Goal: Task Accomplishment & Management: Manage account settings

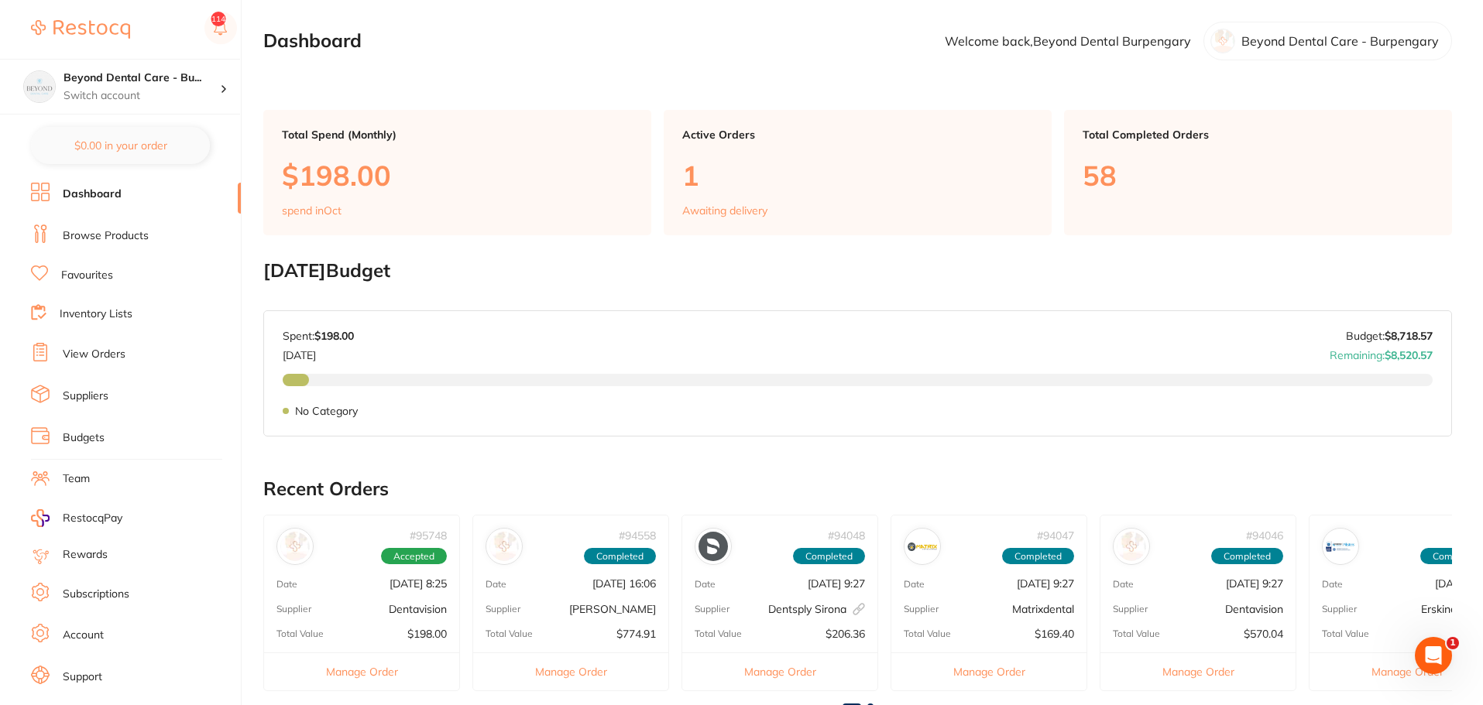
click at [93, 434] on link "Budgets" at bounding box center [84, 437] width 42 height 15
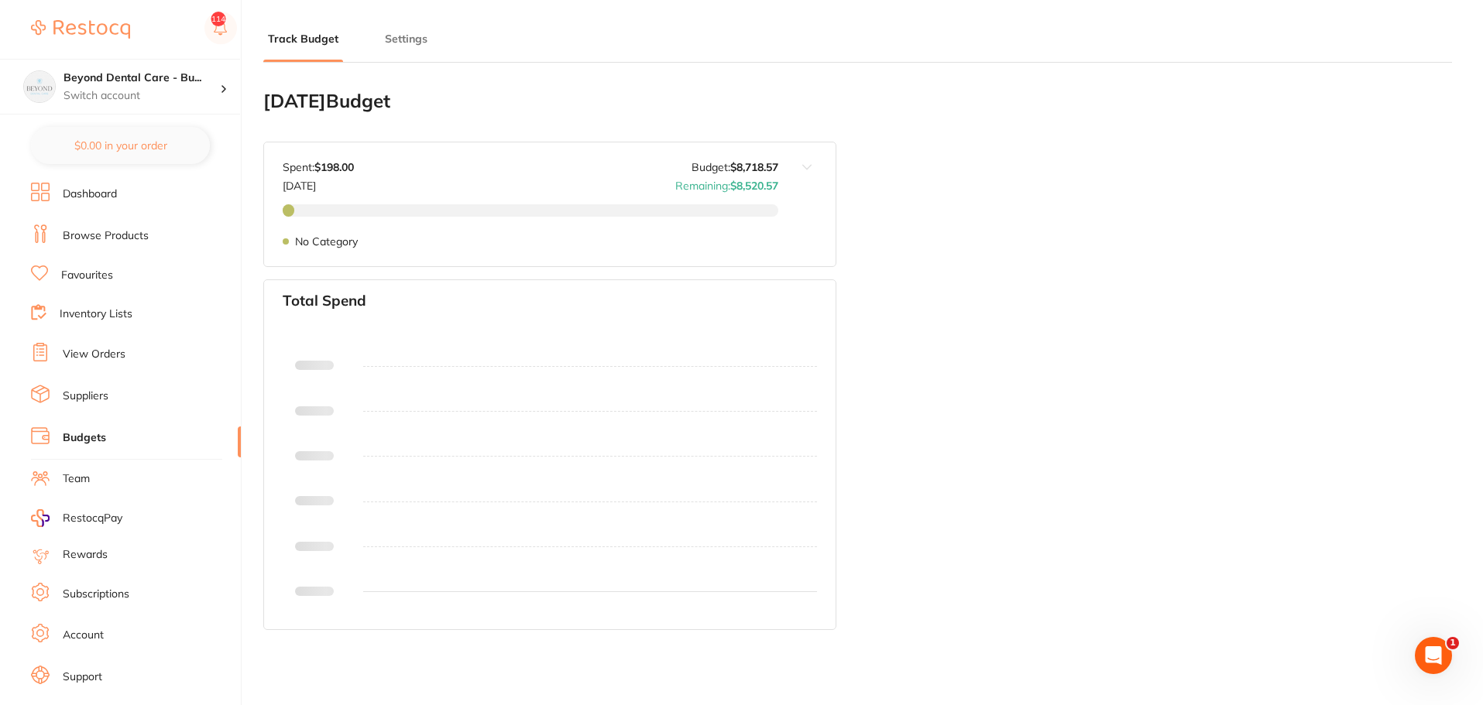
type input "8,719"
type input "0.0"
type input "8,719"
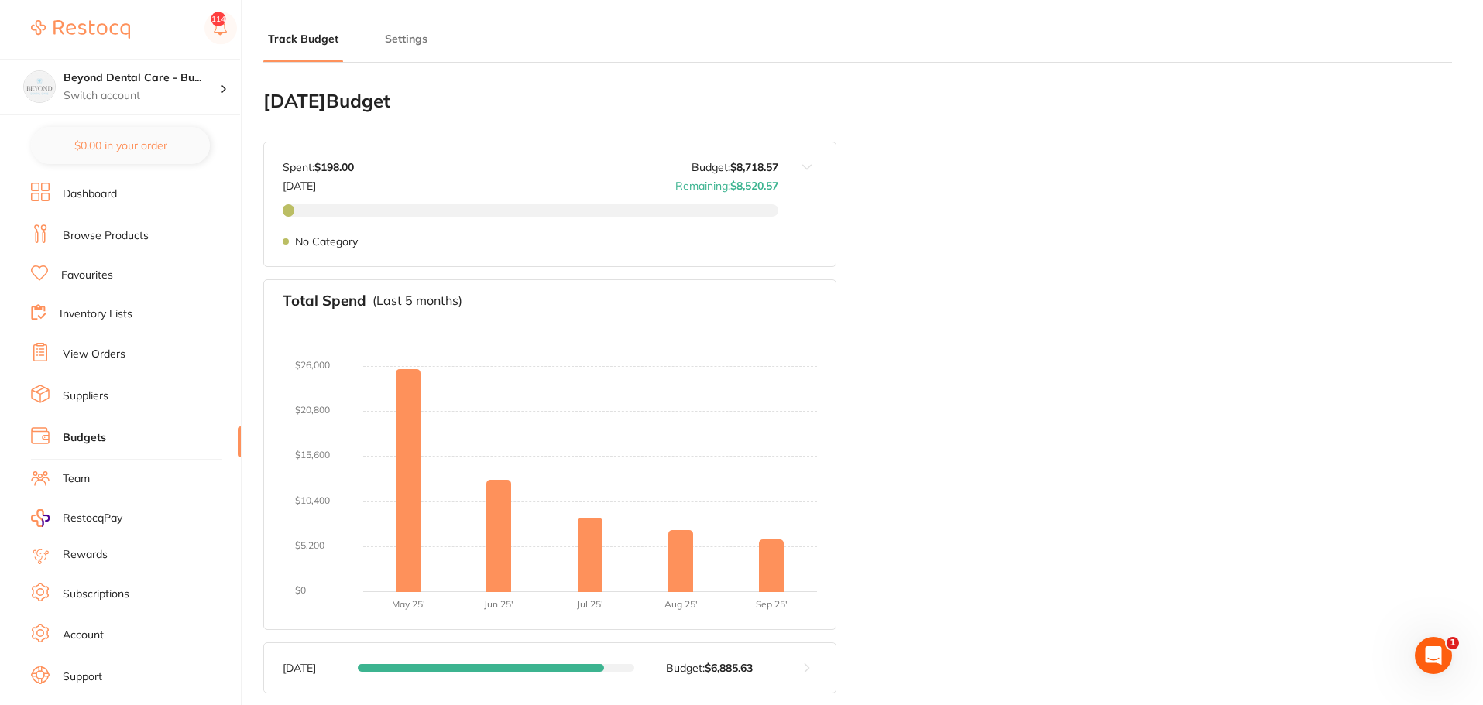
click at [806, 168] on button at bounding box center [806, 204] width 57 height 124
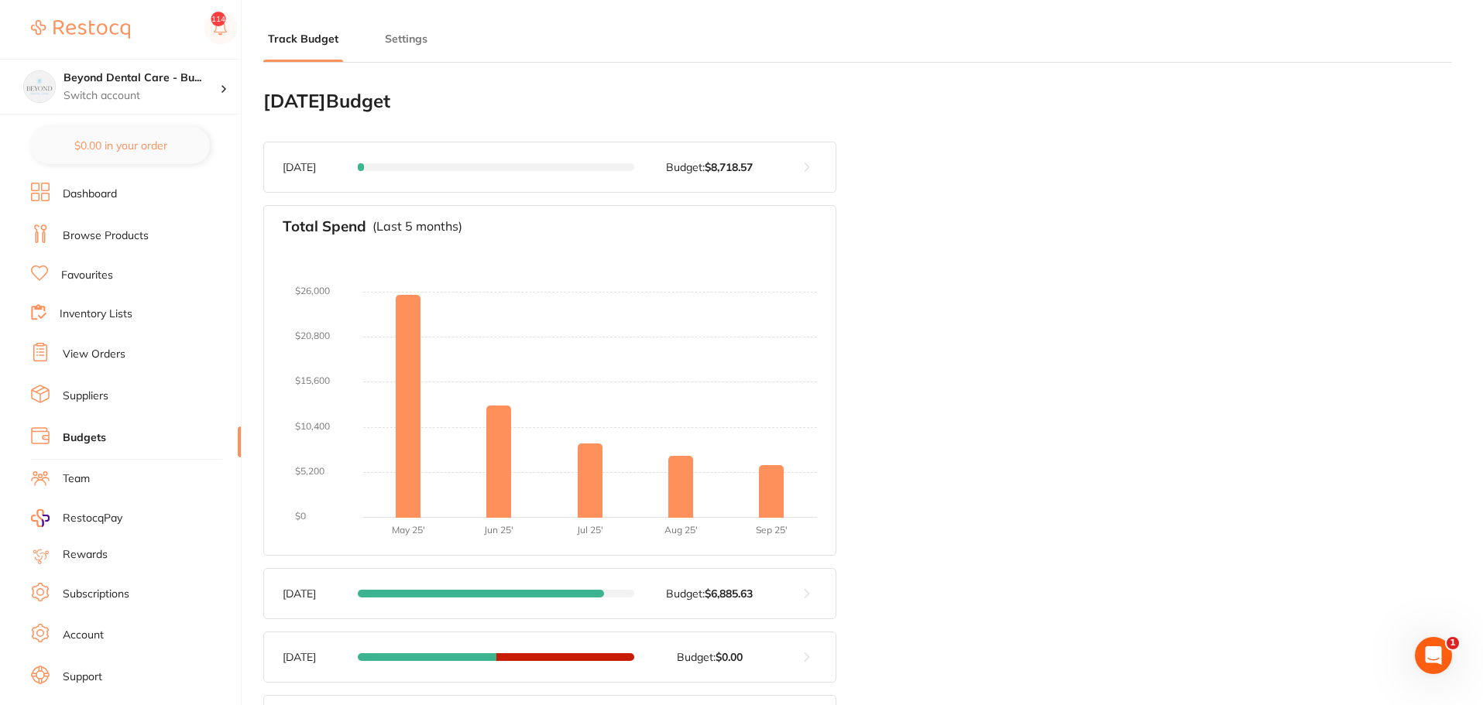
click at [806, 168] on button at bounding box center [806, 167] width 57 height 50
